Goal: Task Accomplishment & Management: Complete application form

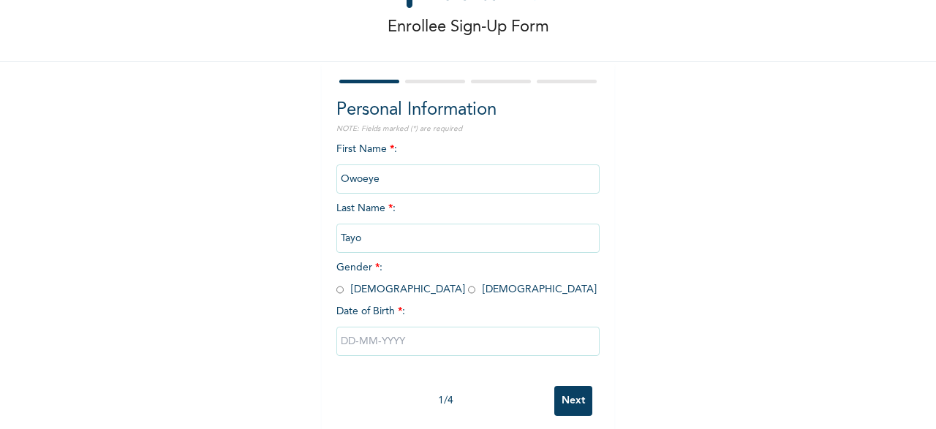
scroll to position [75, 0]
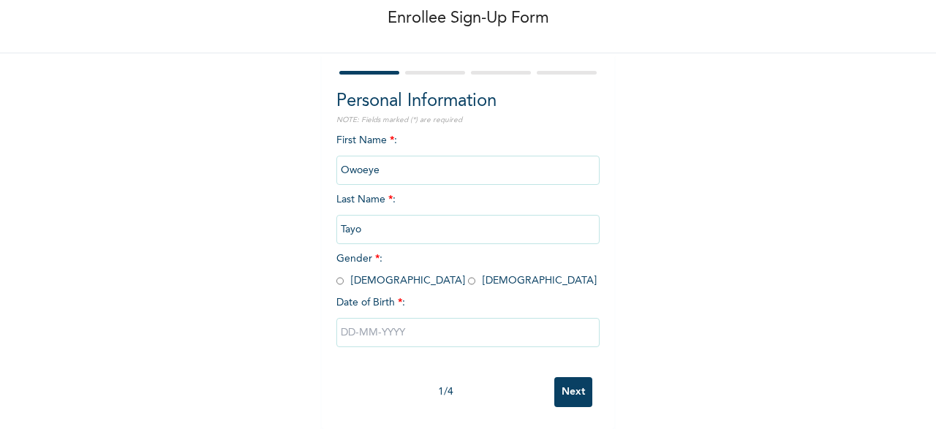
click at [336, 281] on input "radio" at bounding box center [339, 281] width 7 height 14
radio input "true"
click at [423, 332] on input "text" at bounding box center [467, 332] width 263 height 29
select select "7"
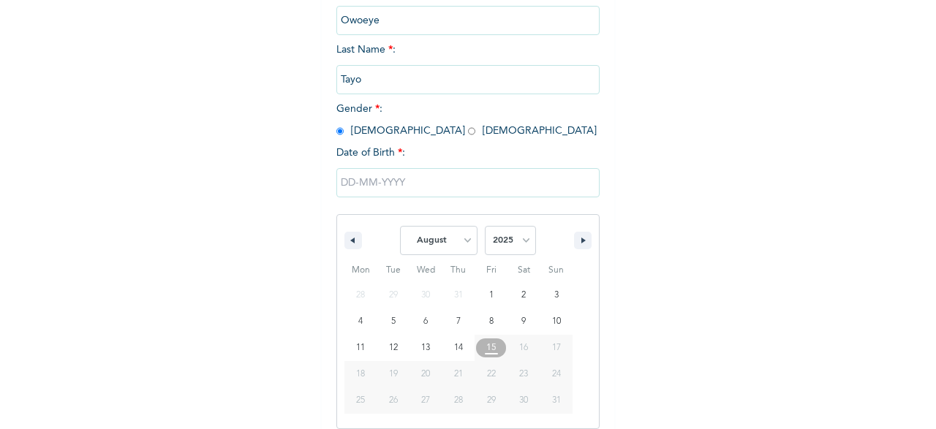
scroll to position [225, 0]
click at [485, 225] on select "2025 2024 2023 2022 2021 2020 2019 2018 2017 2016 2015 2014 2013 2012 2011 2010…" at bounding box center [510, 239] width 51 height 29
select select "1984"
click option "1984" at bounding box center [0, 0] width 0 height 0
click at [400, 225] on select "January February March April May June July August September October November De…" at bounding box center [439, 239] width 78 height 29
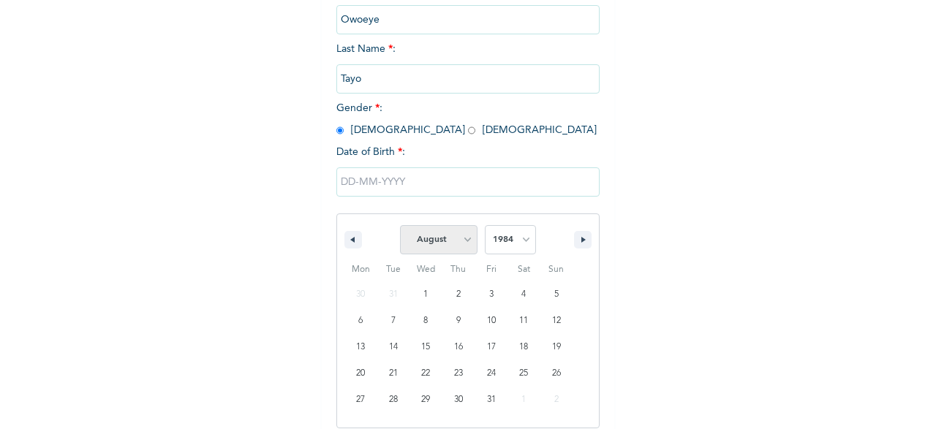
select select "4"
click option "May" at bounding box center [0, 0] width 0 height 0
type input "[DATE]"
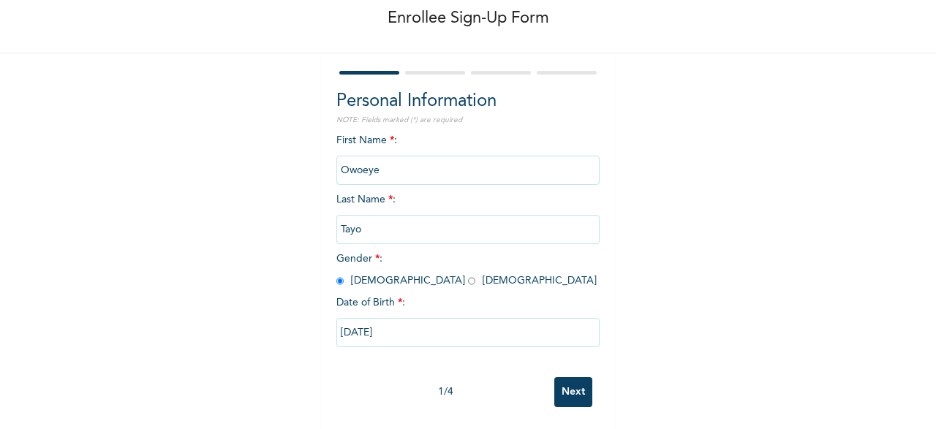
click at [383, 235] on input "Tayo" at bounding box center [467, 229] width 263 height 29
click at [423, 169] on input "Owoeye" at bounding box center [467, 170] width 263 height 29
click at [366, 162] on input "Owoeye" at bounding box center [467, 170] width 263 height 29
click at [387, 171] on input "Owoeye" at bounding box center [467, 170] width 263 height 29
click at [381, 238] on input "Tayo" at bounding box center [467, 229] width 263 height 29
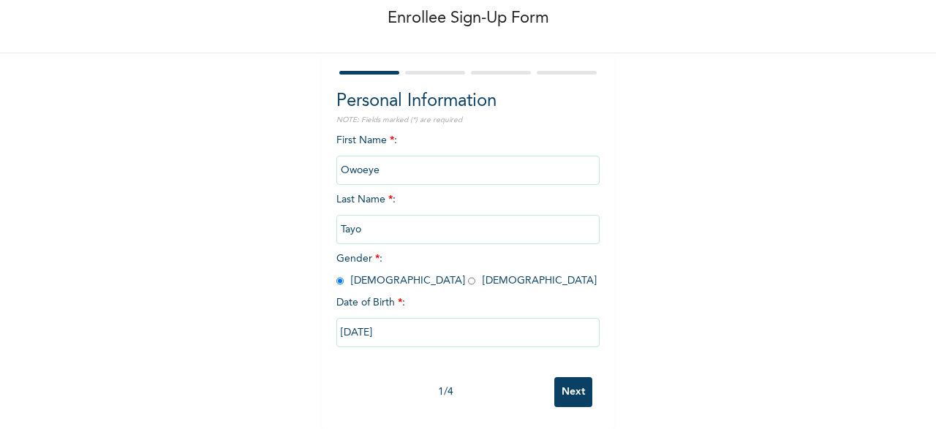
click at [409, 334] on input "[DATE]" at bounding box center [467, 332] width 263 height 29
select select "4"
select select "1984"
click at [574, 396] on input "Next" at bounding box center [573, 392] width 38 height 30
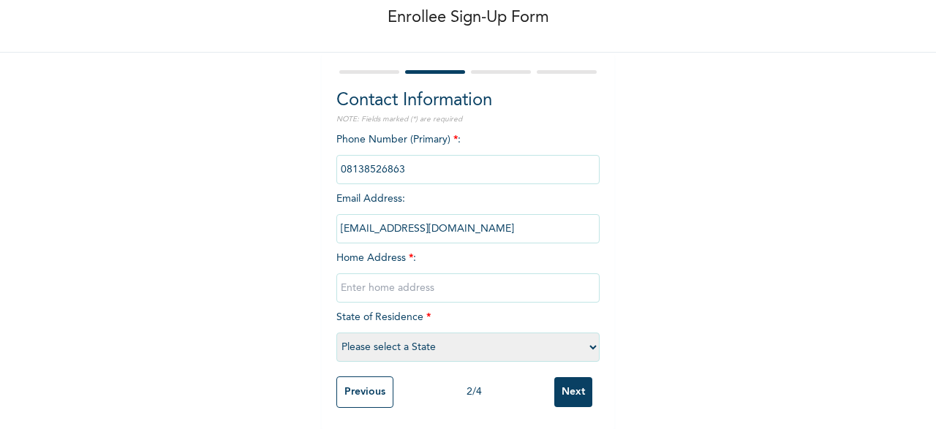
drag, startPoint x: 362, startPoint y: 242, endPoint x: 369, endPoint y: 227, distance: 16.7
click at [363, 238] on input "[EMAIL_ADDRESS][DOMAIN_NAME]" at bounding box center [467, 228] width 263 height 29
click at [372, 280] on input "text" at bounding box center [467, 287] width 263 height 29
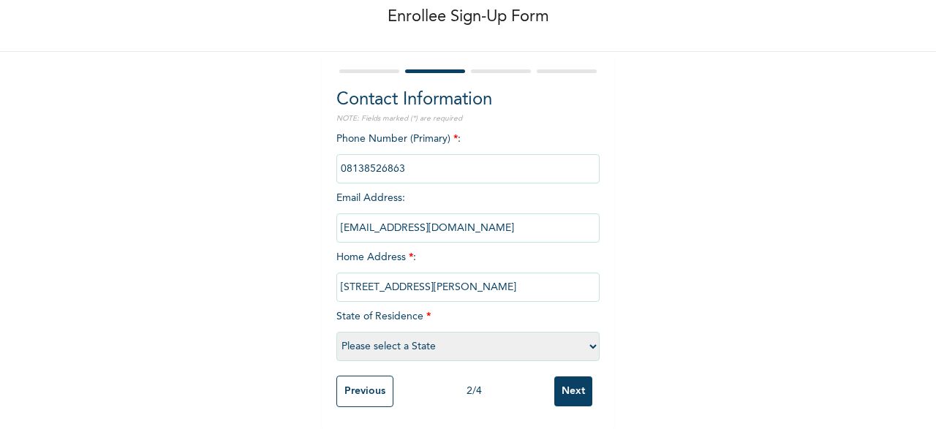
type input "[STREET_ADDRESS][PERSON_NAME]"
click at [734, 391] on div "Enrollee Sign-Up Form Contact Information NOTE: Fields marked (*) are required …" at bounding box center [468, 177] width 936 height 505
click at [336, 332] on select "Please select a State [PERSON_NAME] (FCT) [PERSON_NAME] Ibom [GEOGRAPHIC_DATA] …" at bounding box center [467, 346] width 263 height 29
select select "15"
click option "Abuja (FCT)" at bounding box center [0, 0] width 0 height 0
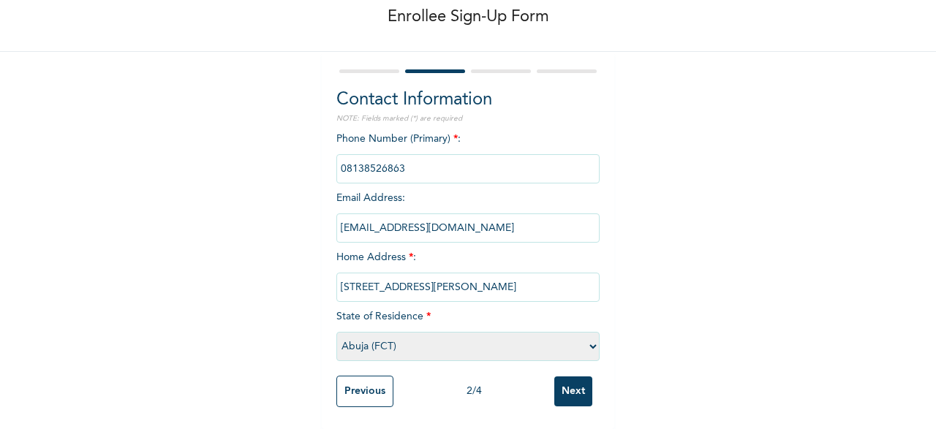
click at [537, 289] on input "[STREET_ADDRESS][PERSON_NAME]" at bounding box center [467, 287] width 263 height 29
type input "[STREET_ADDRESS][PERSON_NAME]"
click at [577, 388] on input "Next" at bounding box center [573, 392] width 38 height 30
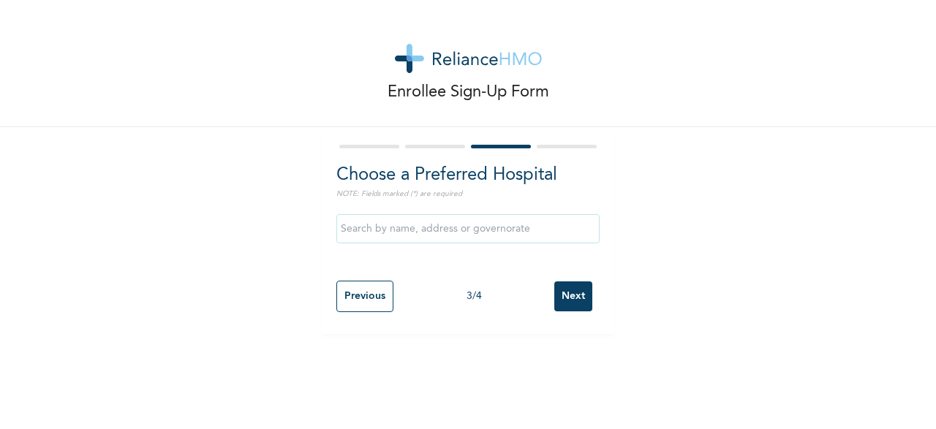
click at [415, 225] on input "text" at bounding box center [467, 228] width 263 height 29
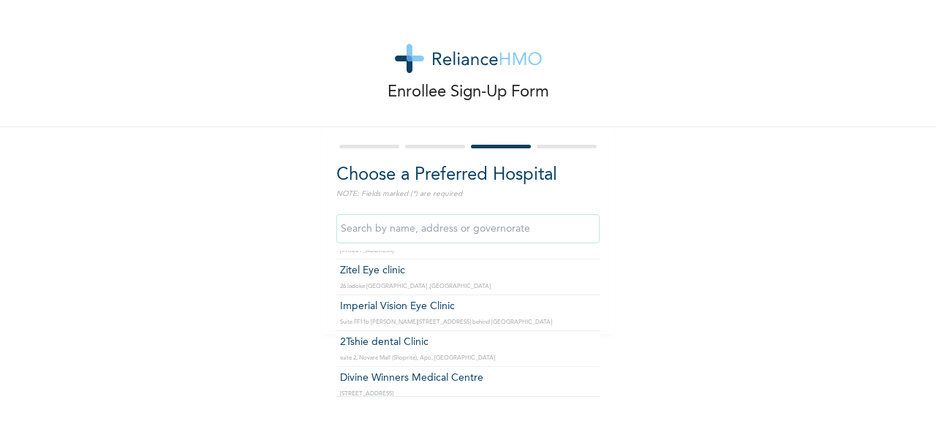
scroll to position [2247, 0]
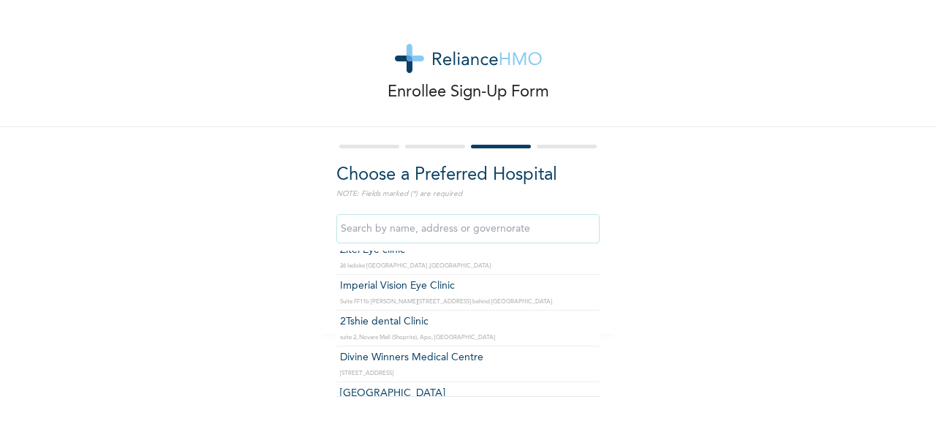
type input "Our [DEMOGRAPHIC_DATA][GEOGRAPHIC_DATA], [GEOGRAPHIC_DATA]"
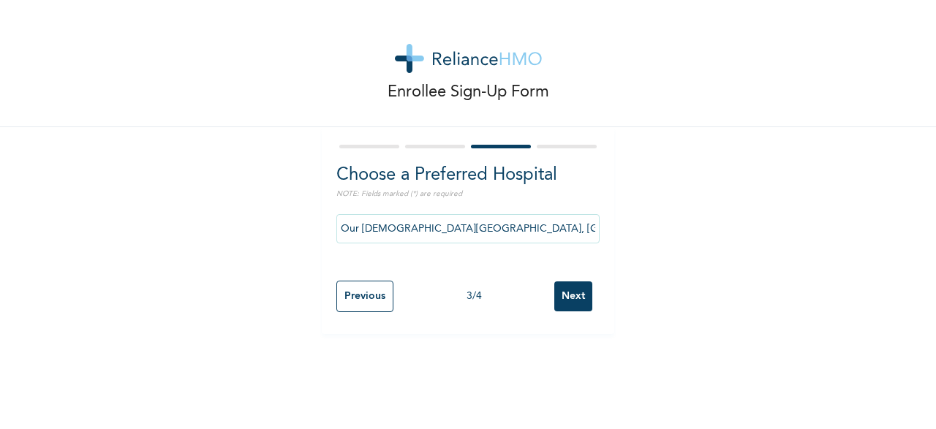
click at [570, 294] on input "Next" at bounding box center [573, 297] width 38 height 30
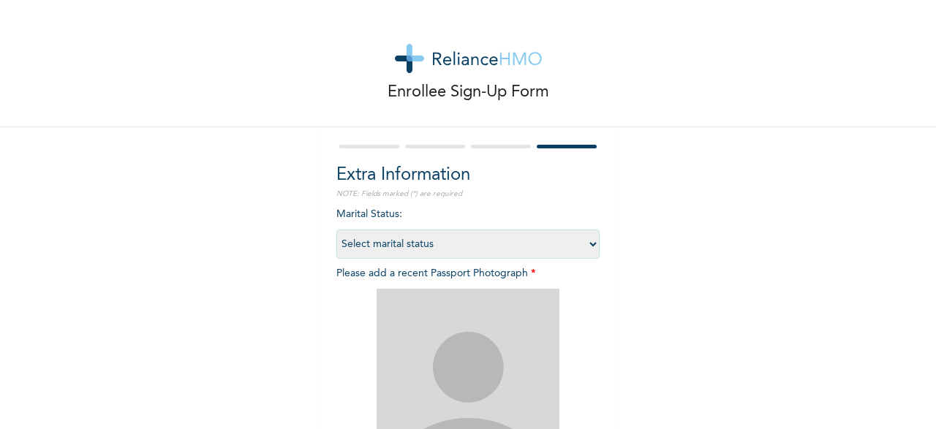
click at [336, 230] on select "Select marital status [DEMOGRAPHIC_DATA] Married [DEMOGRAPHIC_DATA] Widow/[DEMO…" at bounding box center [467, 244] width 263 height 29
select select "2"
click option "Married" at bounding box center [0, 0] width 0 height 0
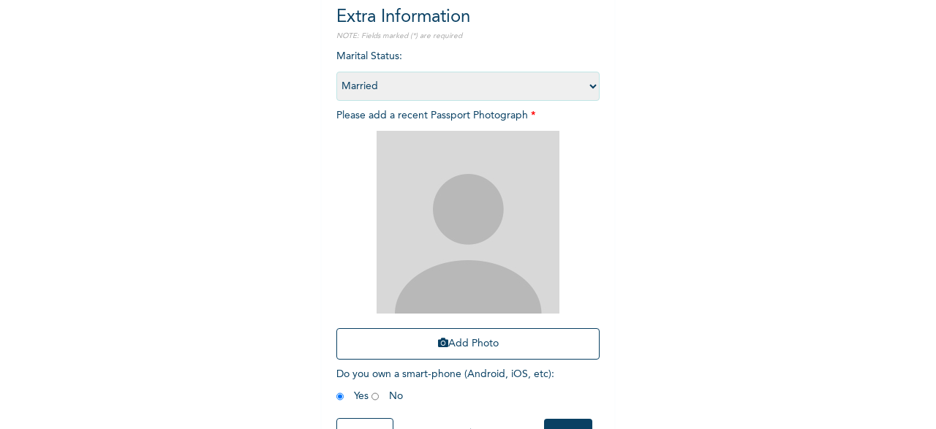
scroll to position [201, 0]
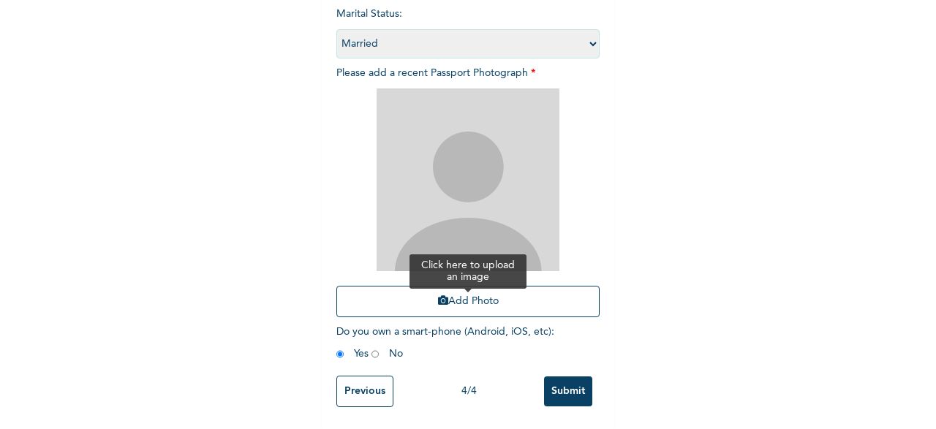
click at [466, 303] on button "Add Photo" at bounding box center [467, 301] width 263 height 31
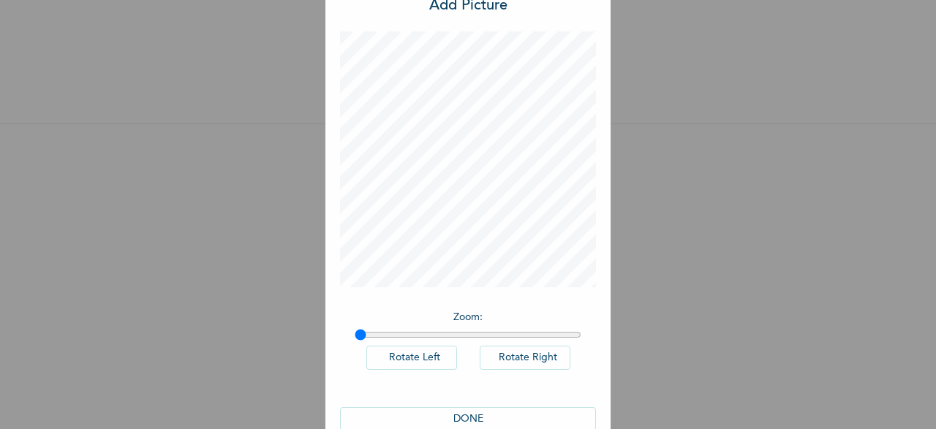
scroll to position [86, 0]
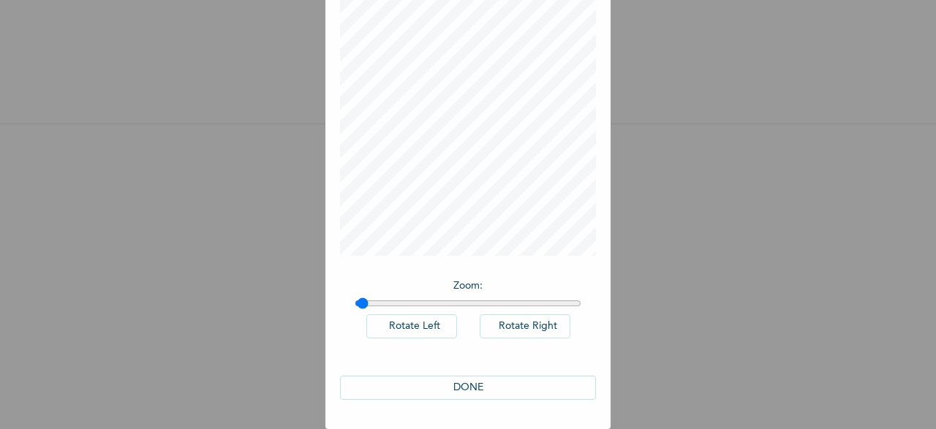
type input "1"
drag, startPoint x: 364, startPoint y: 298, endPoint x: 340, endPoint y: 301, distance: 24.3
click at [355, 301] on input "range" at bounding box center [468, 304] width 227 height 12
click at [481, 387] on button "DONE" at bounding box center [468, 388] width 256 height 24
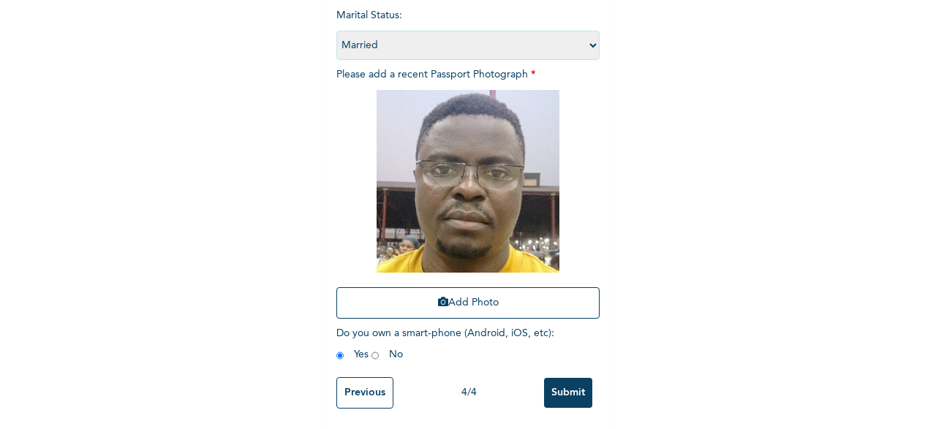
scroll to position [200, 0]
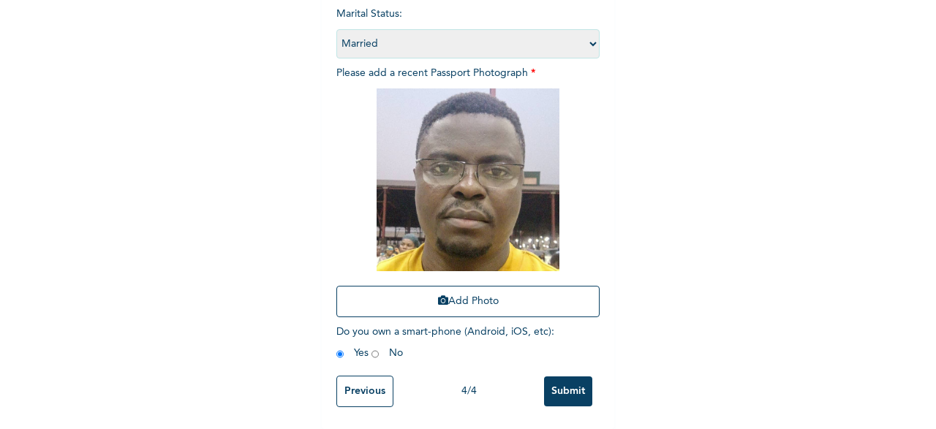
click at [567, 391] on input "Submit" at bounding box center [568, 392] width 48 height 30
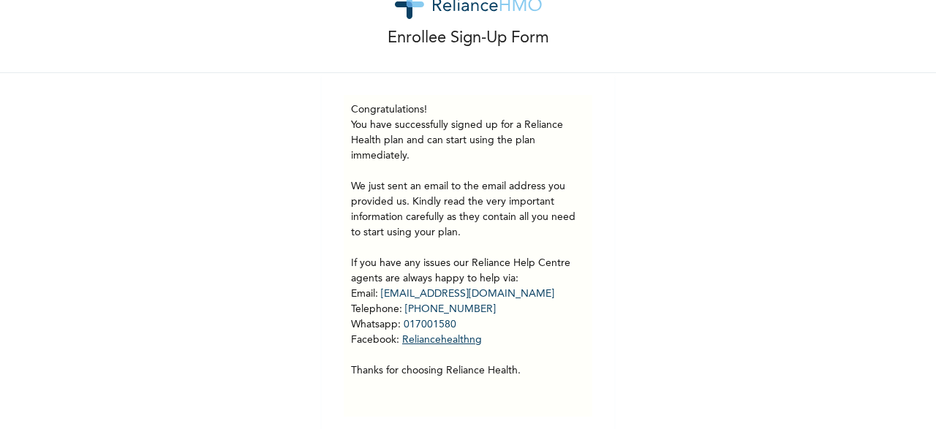
scroll to position [63, 0]
